Goal: Go to known website: Access a specific website the user already knows

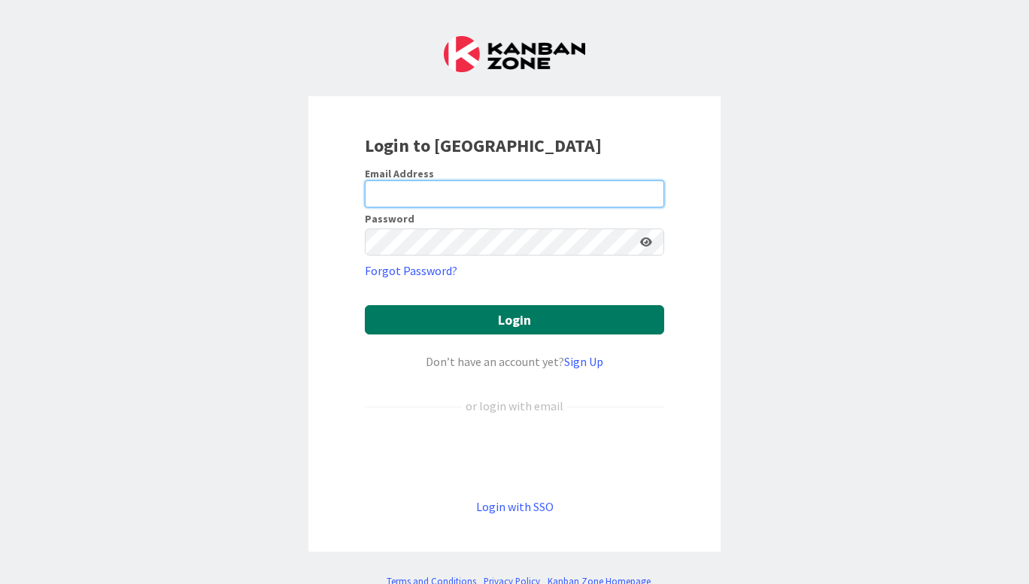
type input "[EMAIL_ADDRESS][DOMAIN_NAME]"
click at [496, 315] on button "Login" at bounding box center [514, 319] width 299 height 29
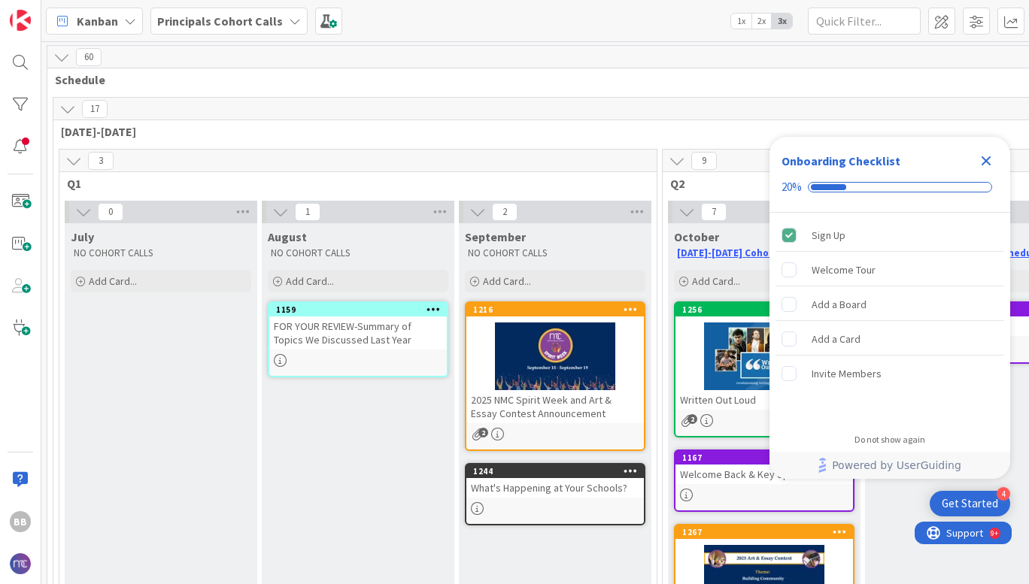
click at [985, 160] on icon "Close Checklist" at bounding box center [987, 161] width 10 height 10
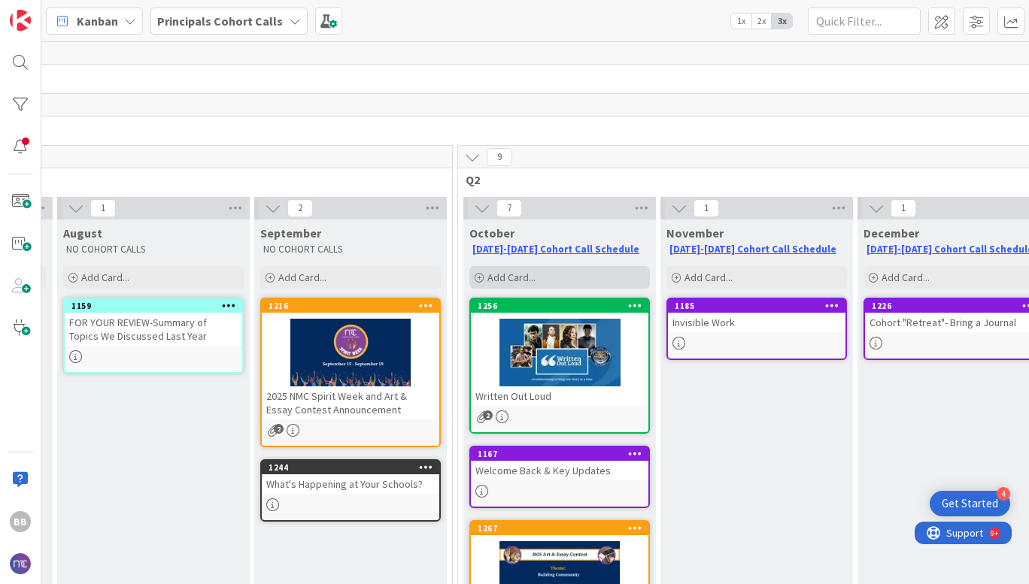
scroll to position [0, 205]
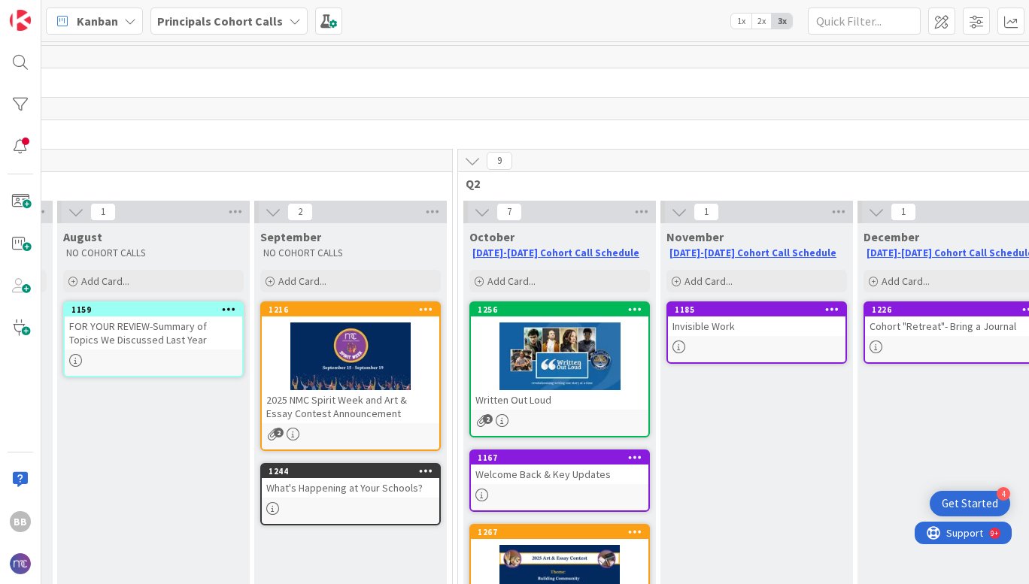
click at [284, 30] on div "Principals Cohort Calls" at bounding box center [228, 21] width 157 height 27
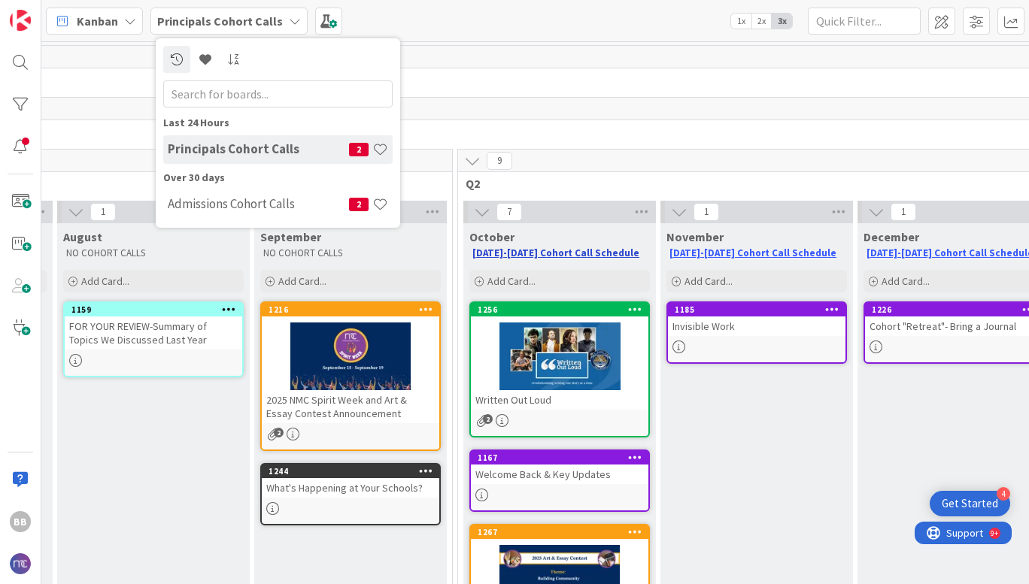
click at [542, 254] on link "[DATE]-[DATE] Cohort Call Schedule" at bounding box center [555, 253] width 167 height 13
